Goal: Navigation & Orientation: Understand site structure

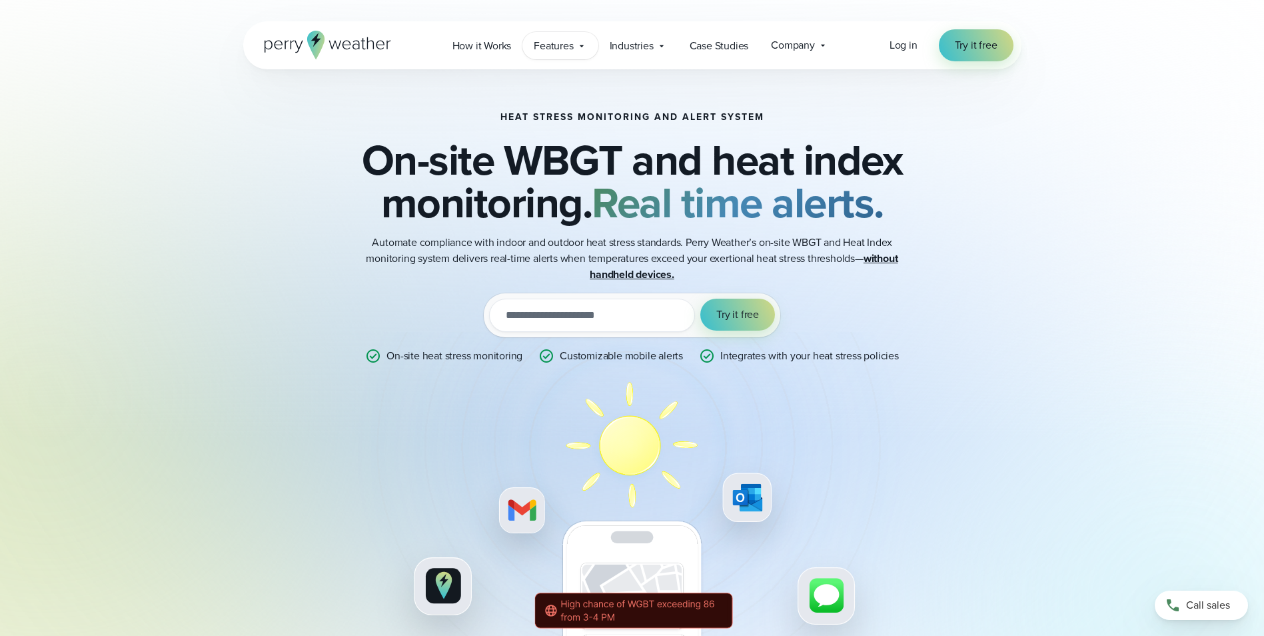
click at [564, 51] on span "Features" at bounding box center [553, 46] width 39 height 16
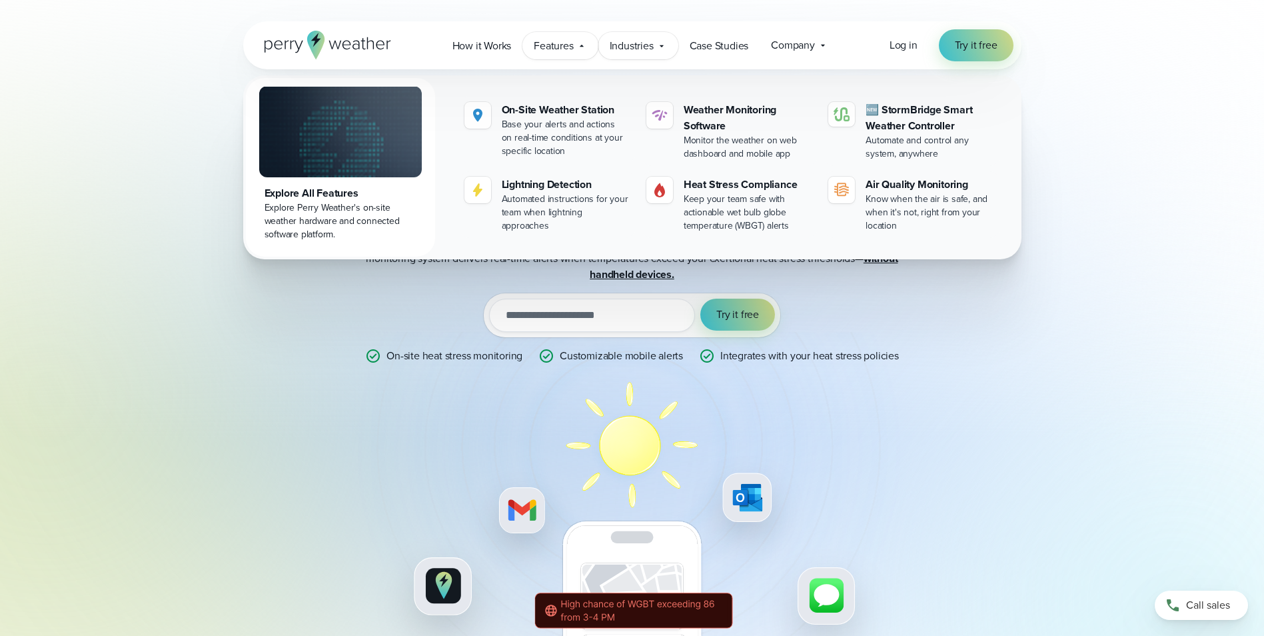
click at [642, 51] on span "Industries" at bounding box center [632, 46] width 44 height 16
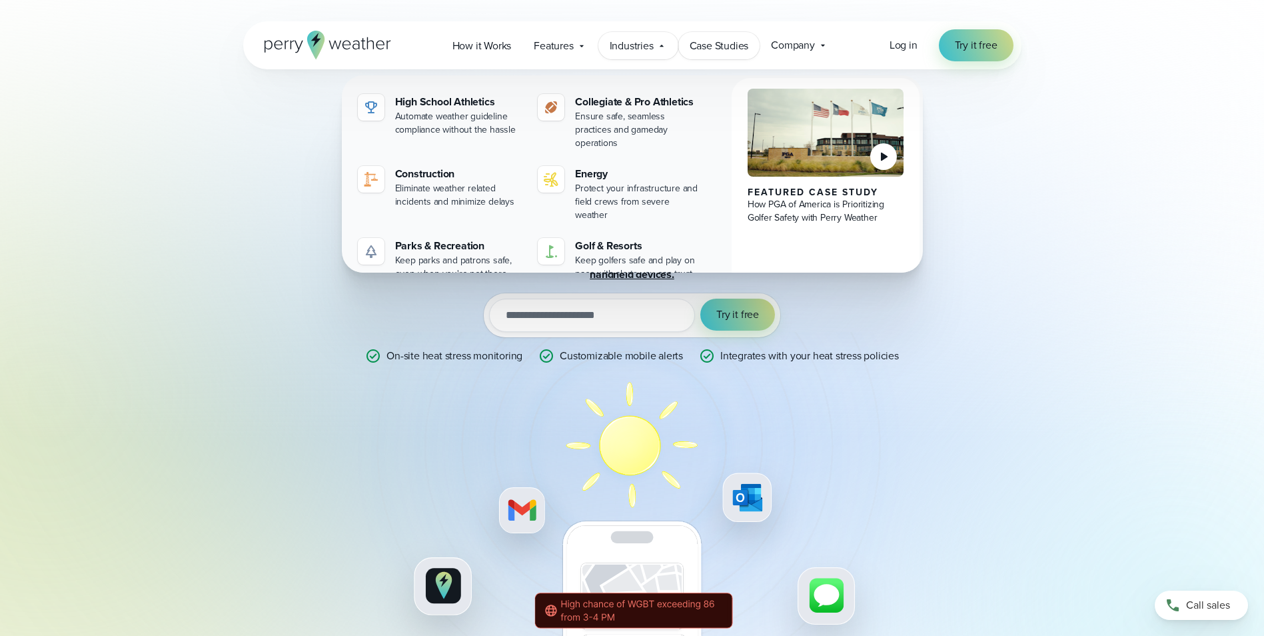
click at [697, 51] on span "Case Studies" at bounding box center [719, 46] width 59 height 16
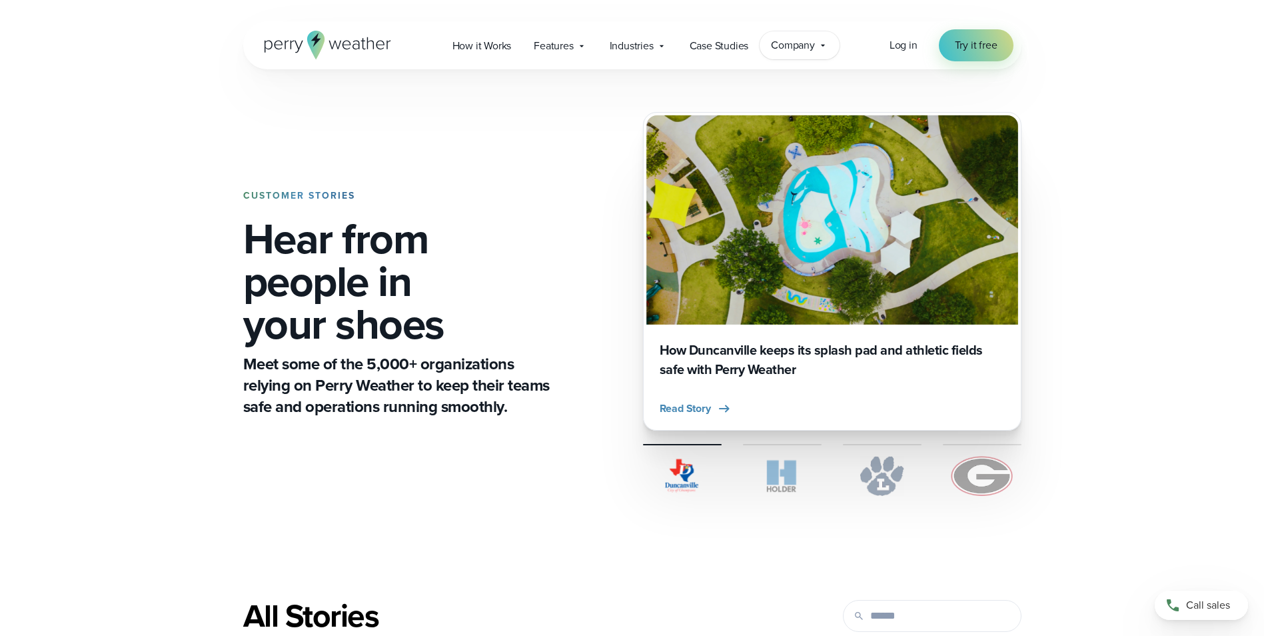
click at [801, 52] on span "Company" at bounding box center [793, 45] width 44 height 16
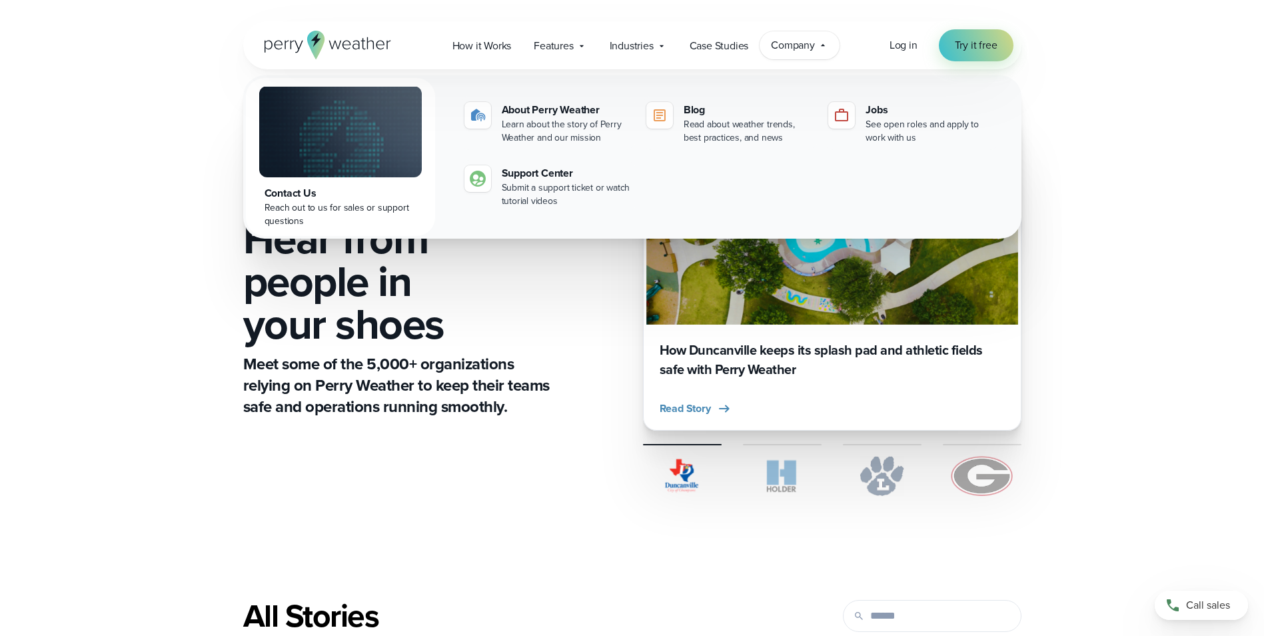
click at [354, 40] on icon at bounding box center [327, 45] width 127 height 29
